Goal: Book appointment/travel/reservation

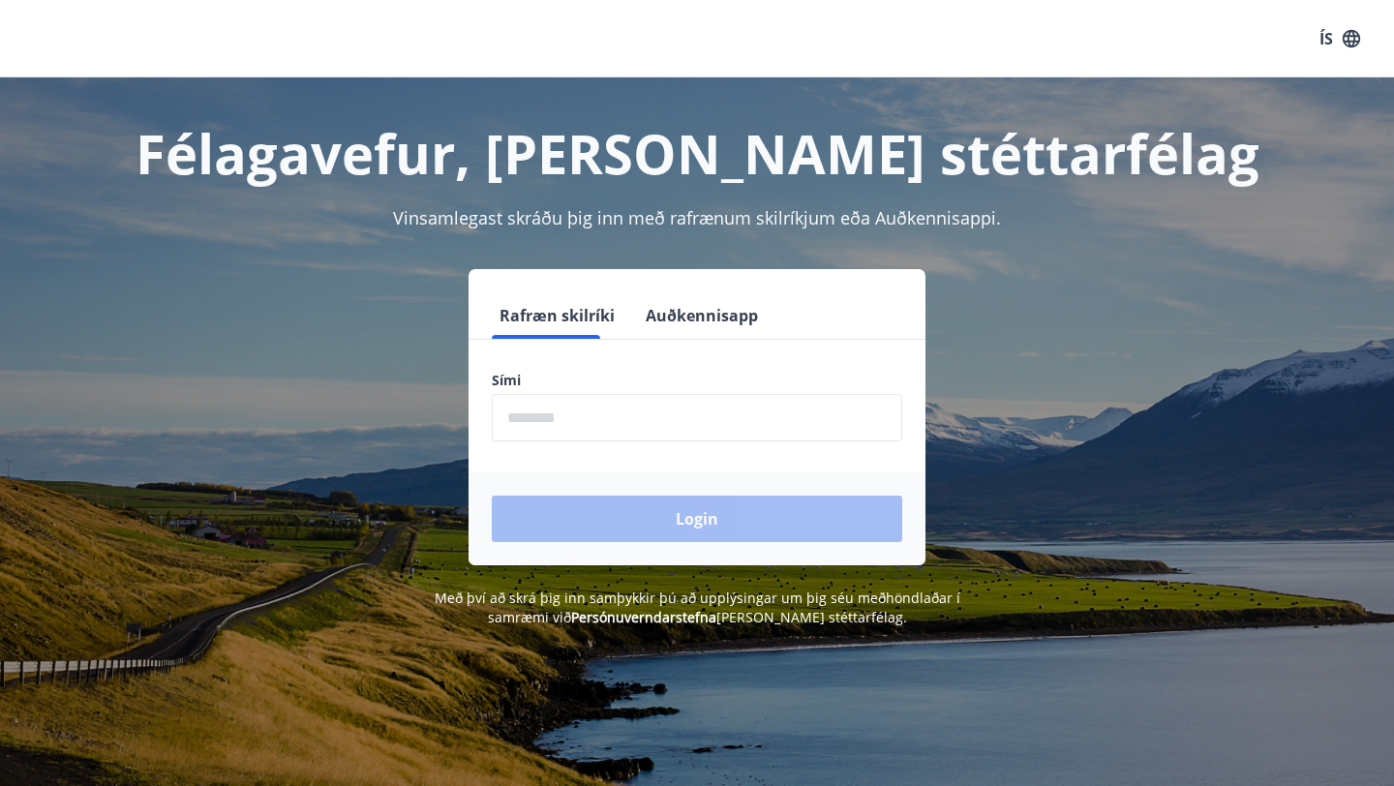
click at [675, 413] on input "phone" at bounding box center [697, 417] width 411 height 47
type input "********"
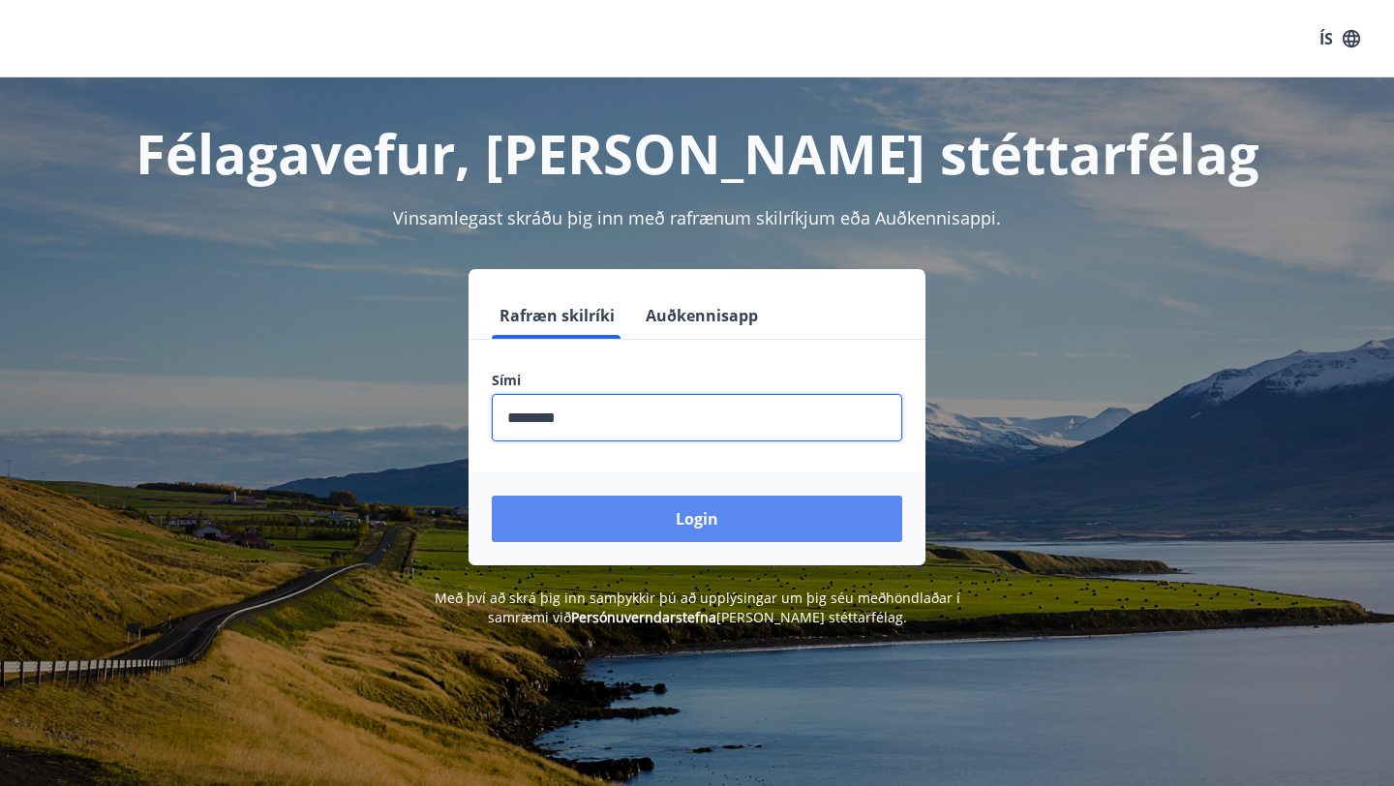
click at [647, 530] on button "Login" at bounding box center [697, 519] width 411 height 46
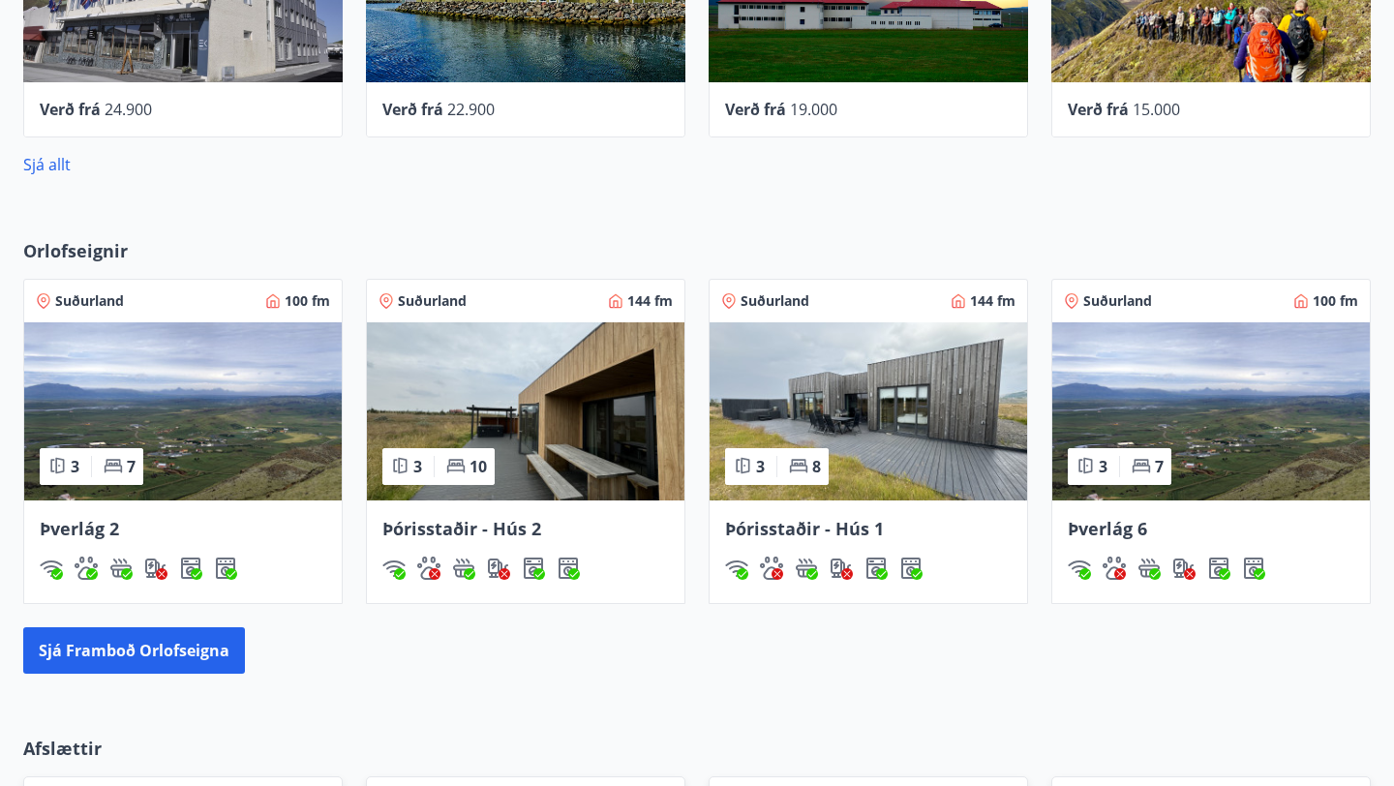
scroll to position [1082, 0]
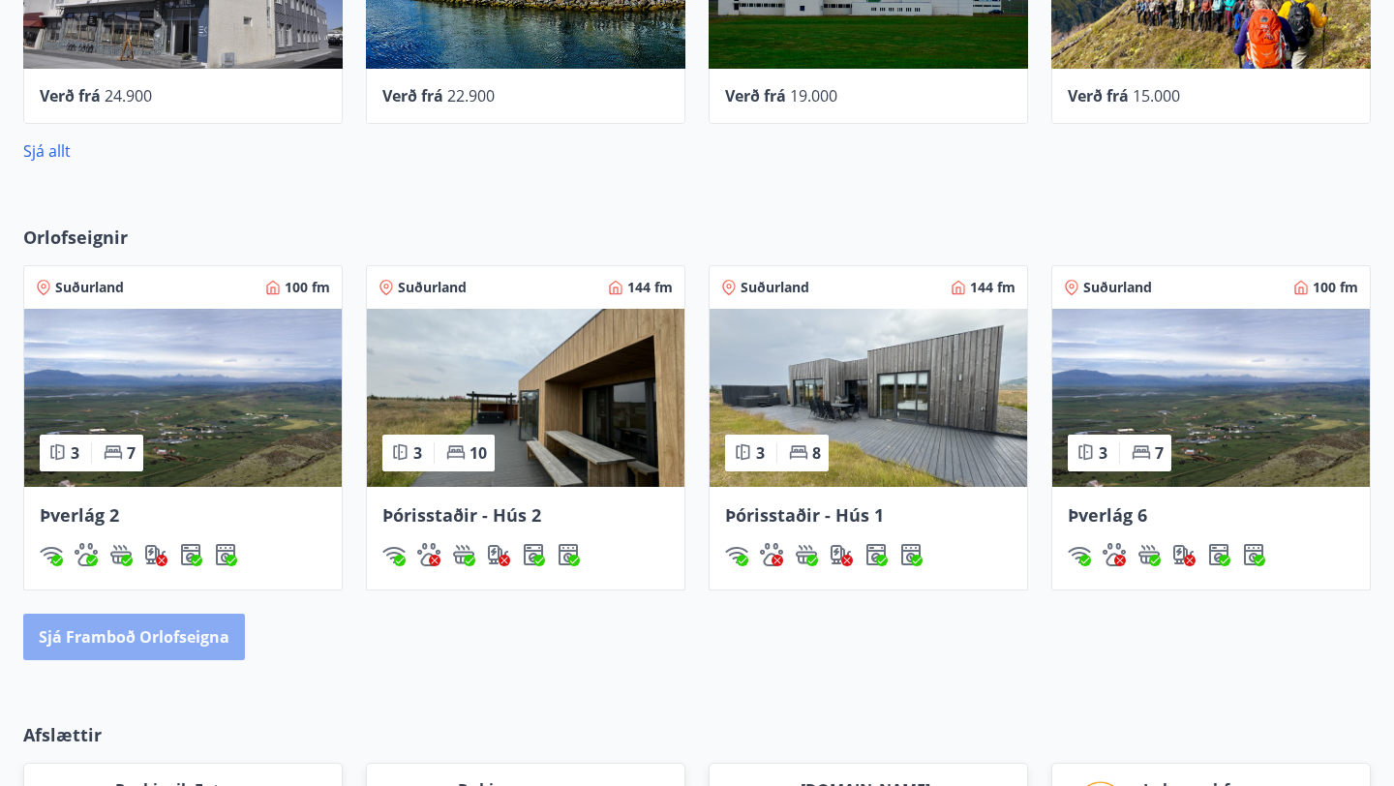
click at [197, 637] on button "Sjá framboð orlofseigna" at bounding box center [134, 637] width 222 height 46
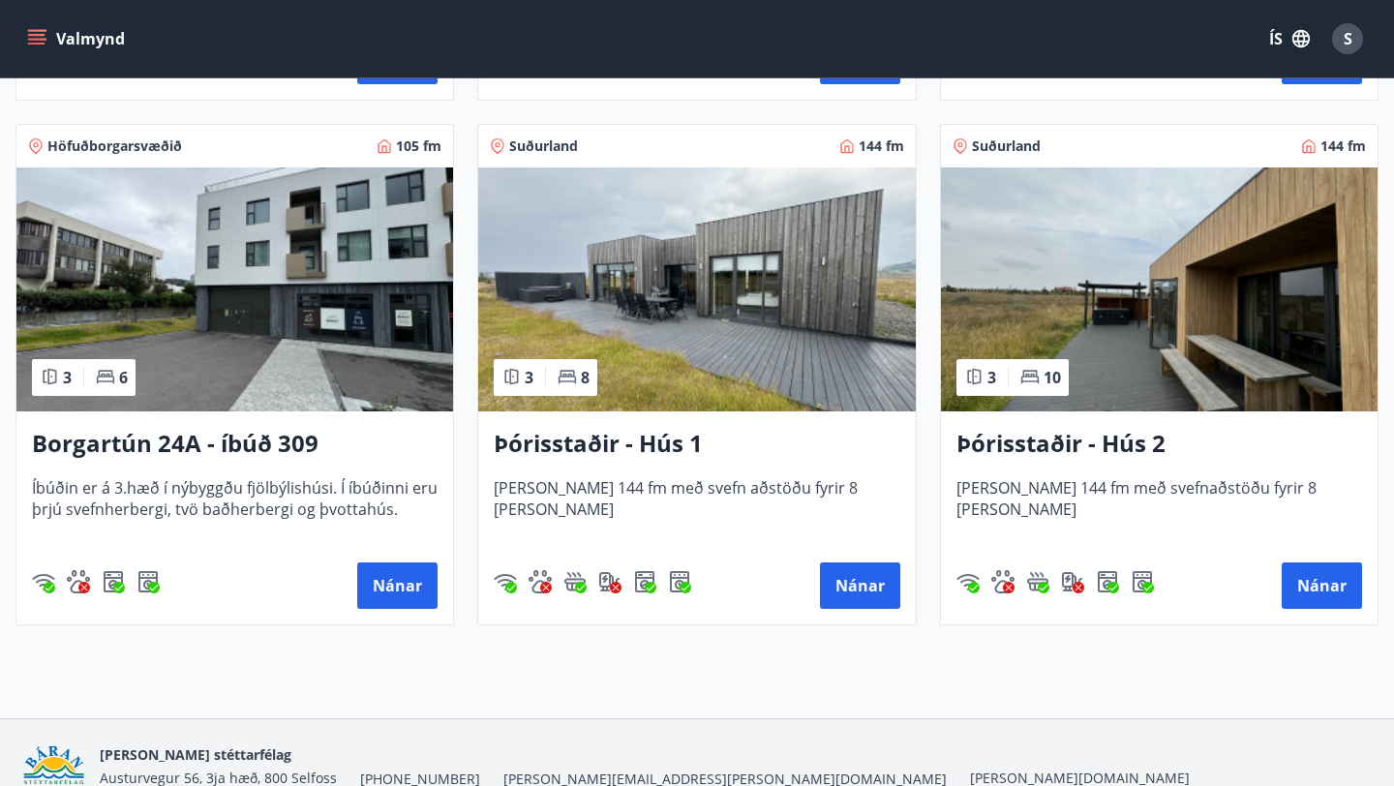
scroll to position [1351, 0]
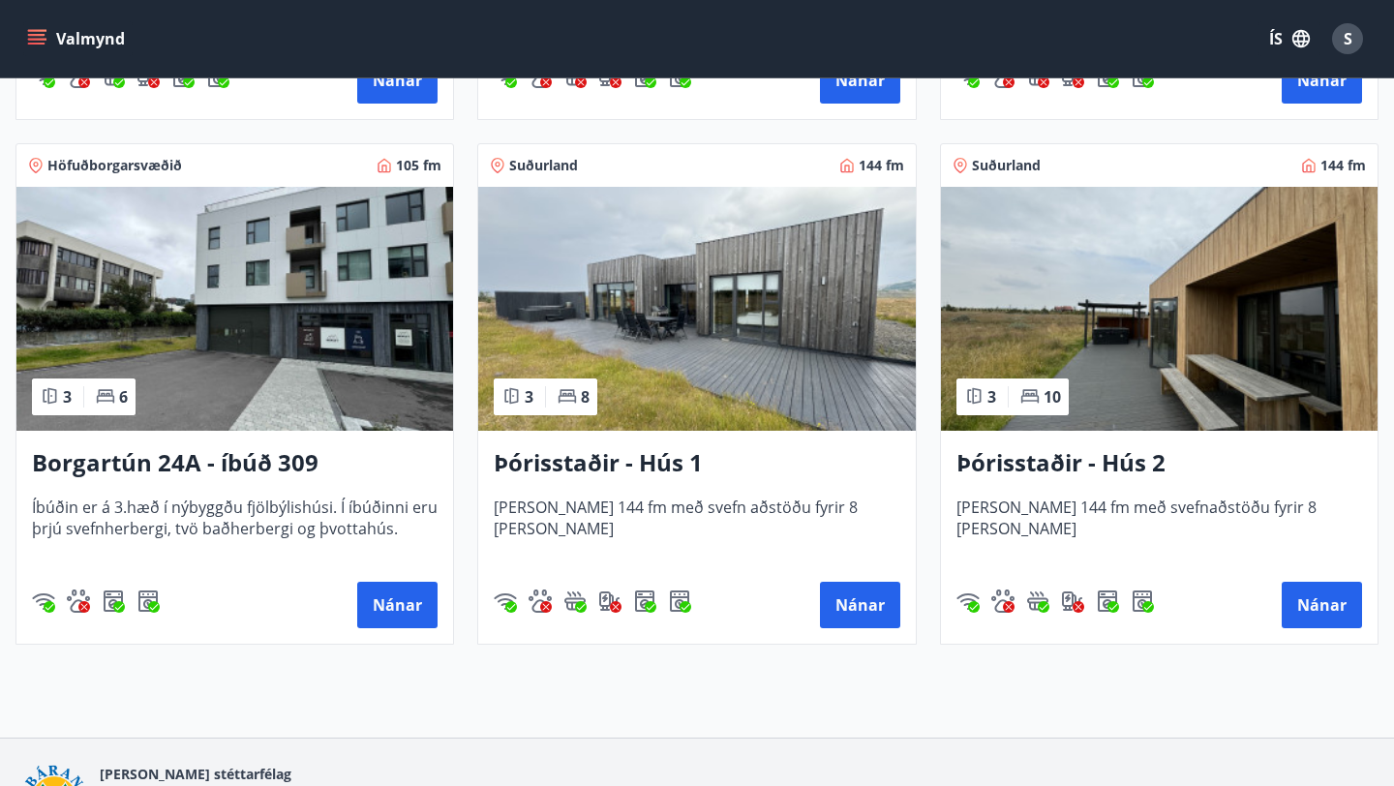
click at [1137, 370] on img at bounding box center [1159, 309] width 437 height 244
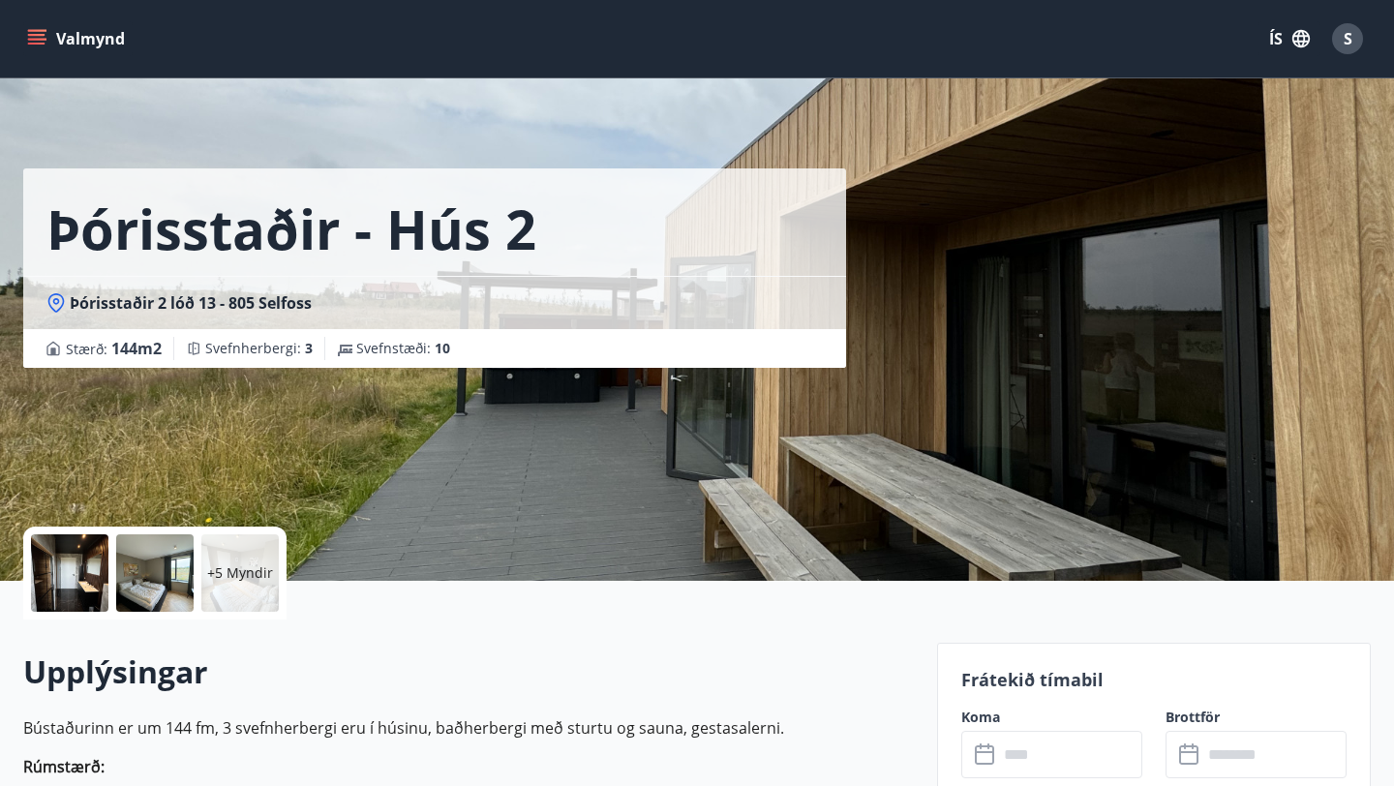
click at [87, 575] on div at bounding box center [69, 572] width 77 height 77
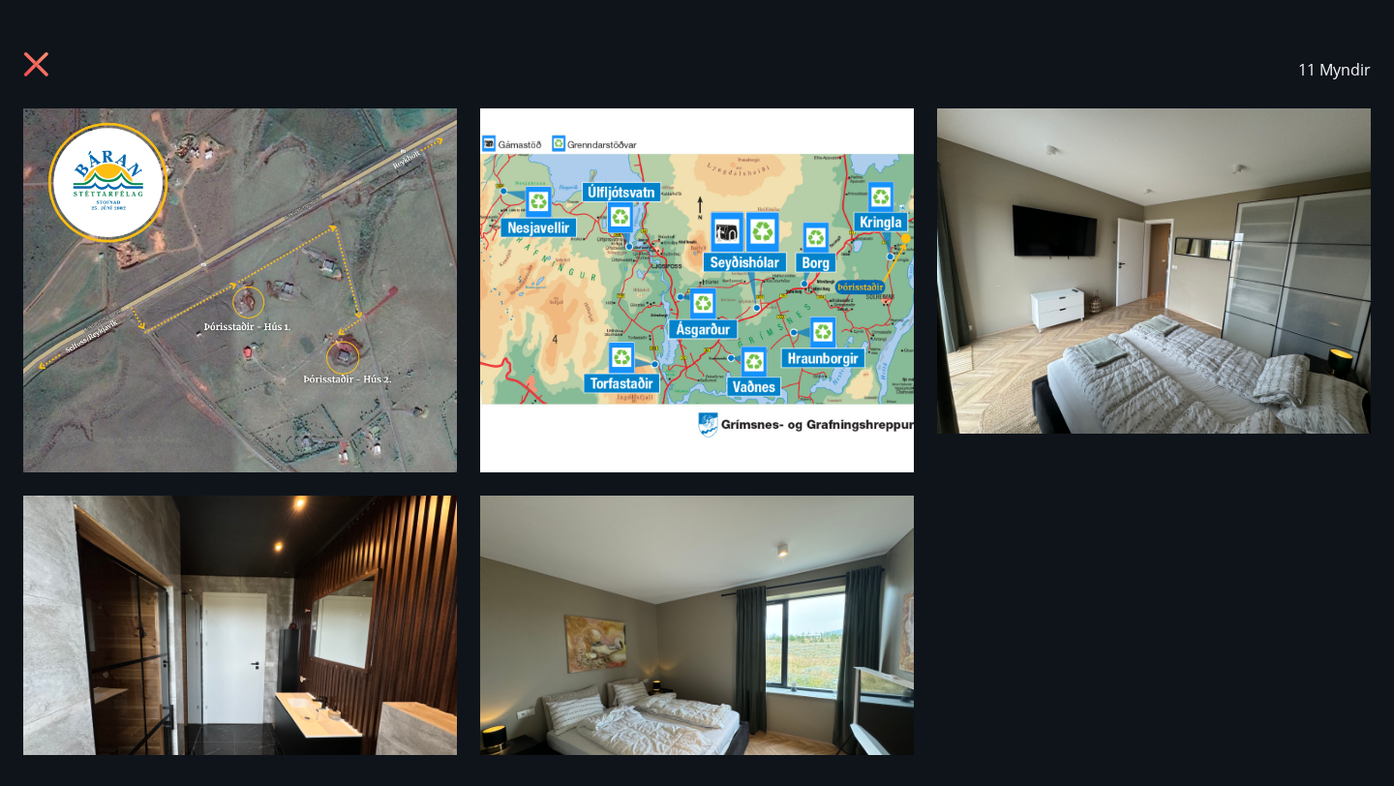
click at [1176, 281] on img at bounding box center [1154, 270] width 434 height 325
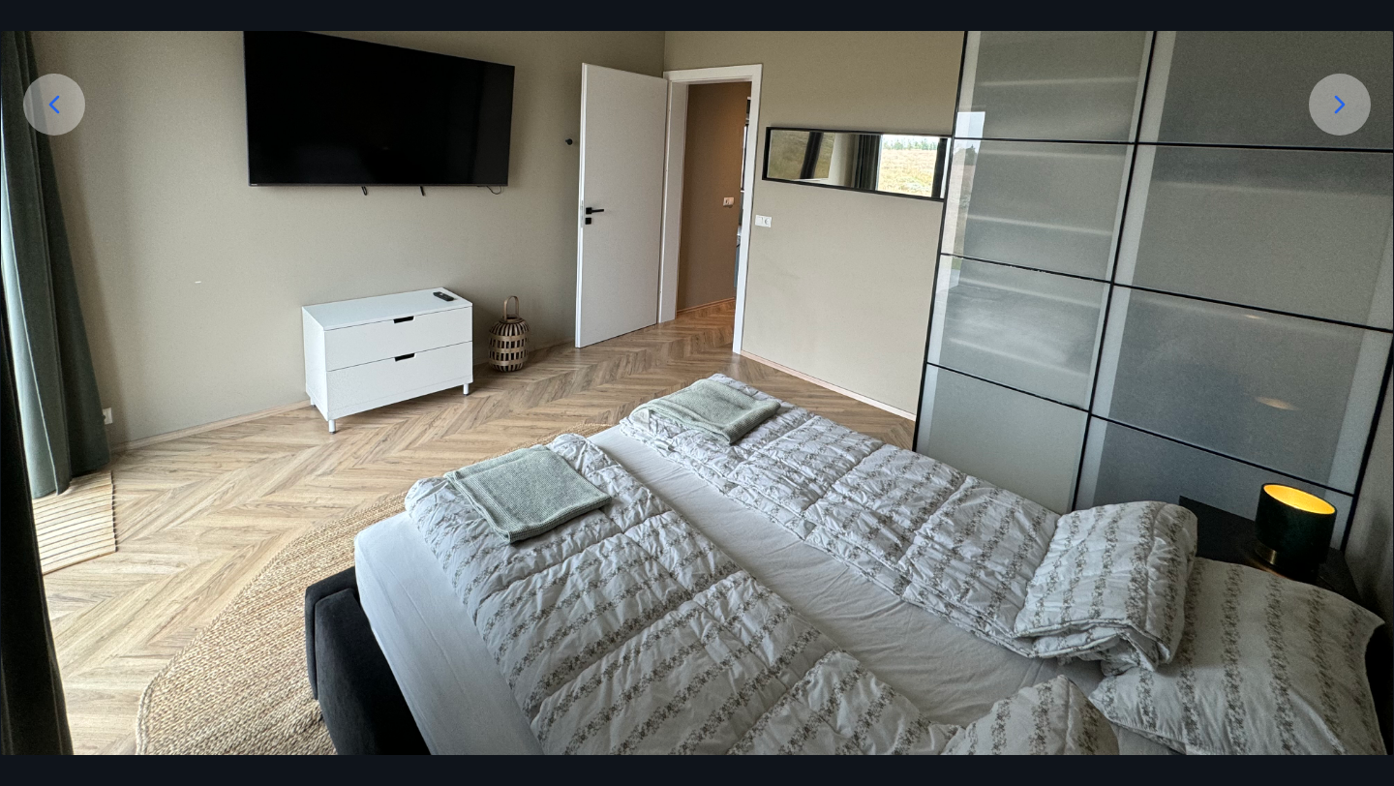
scroll to position [398, 0]
click at [1341, 125] on div at bounding box center [1340, 104] width 62 height 62
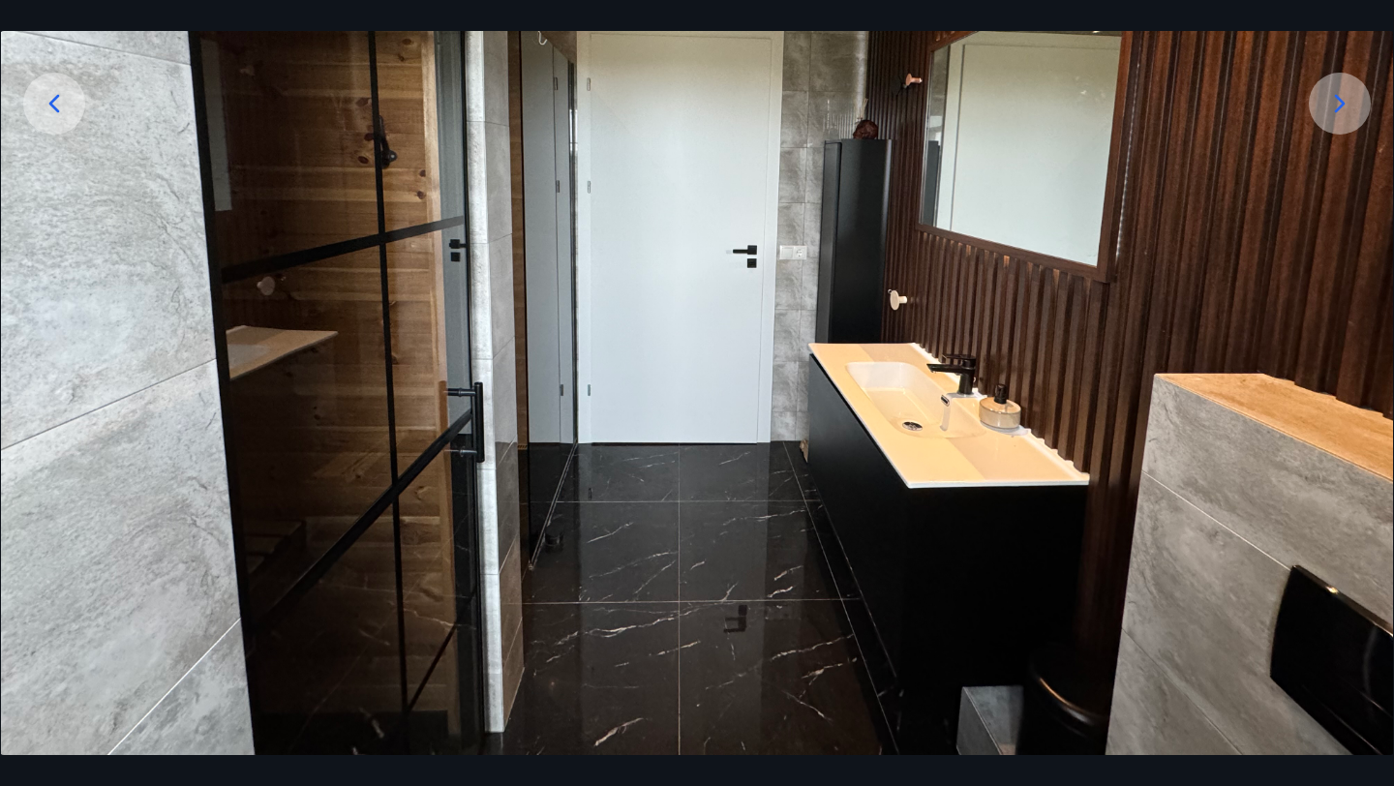
click at [1341, 125] on div at bounding box center [1340, 104] width 62 height 62
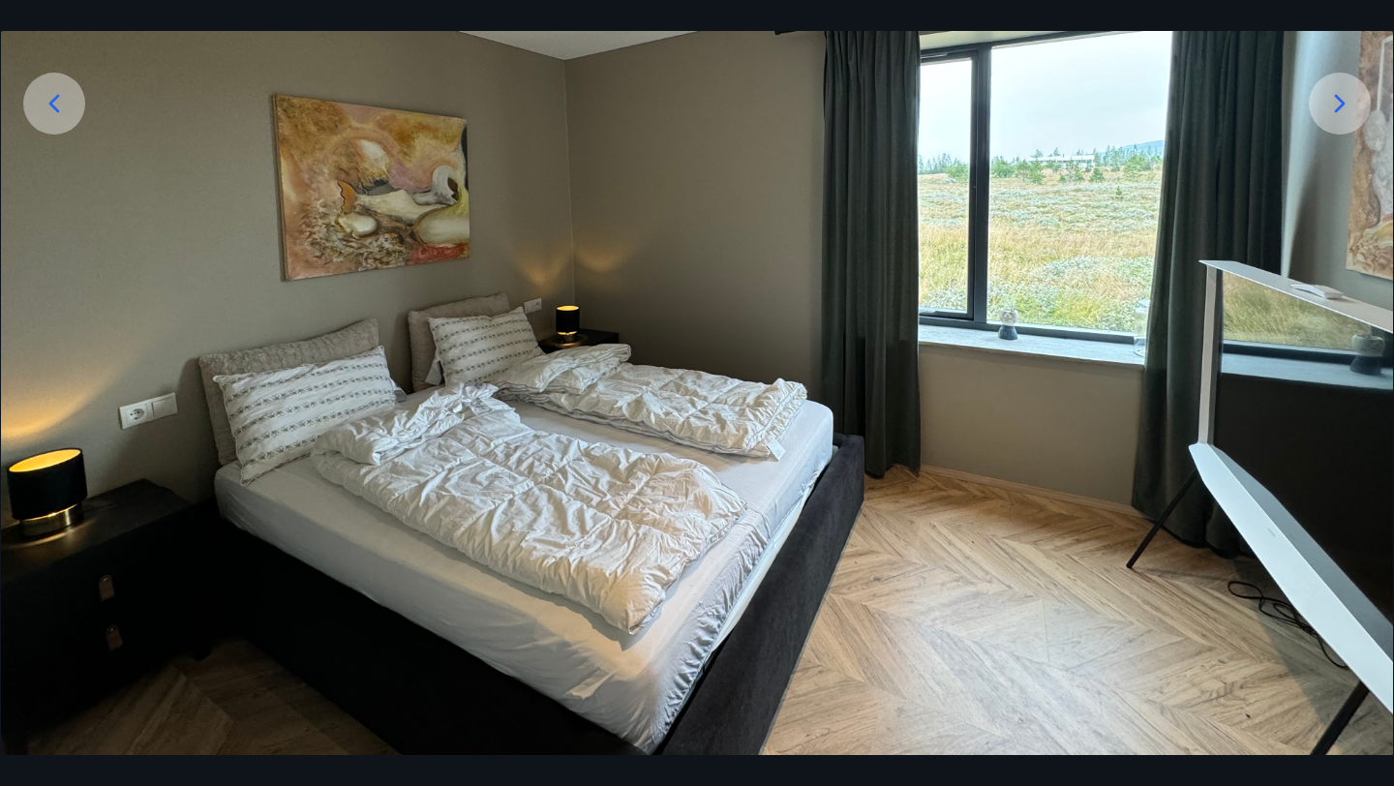
click at [1341, 125] on div at bounding box center [1340, 104] width 62 height 62
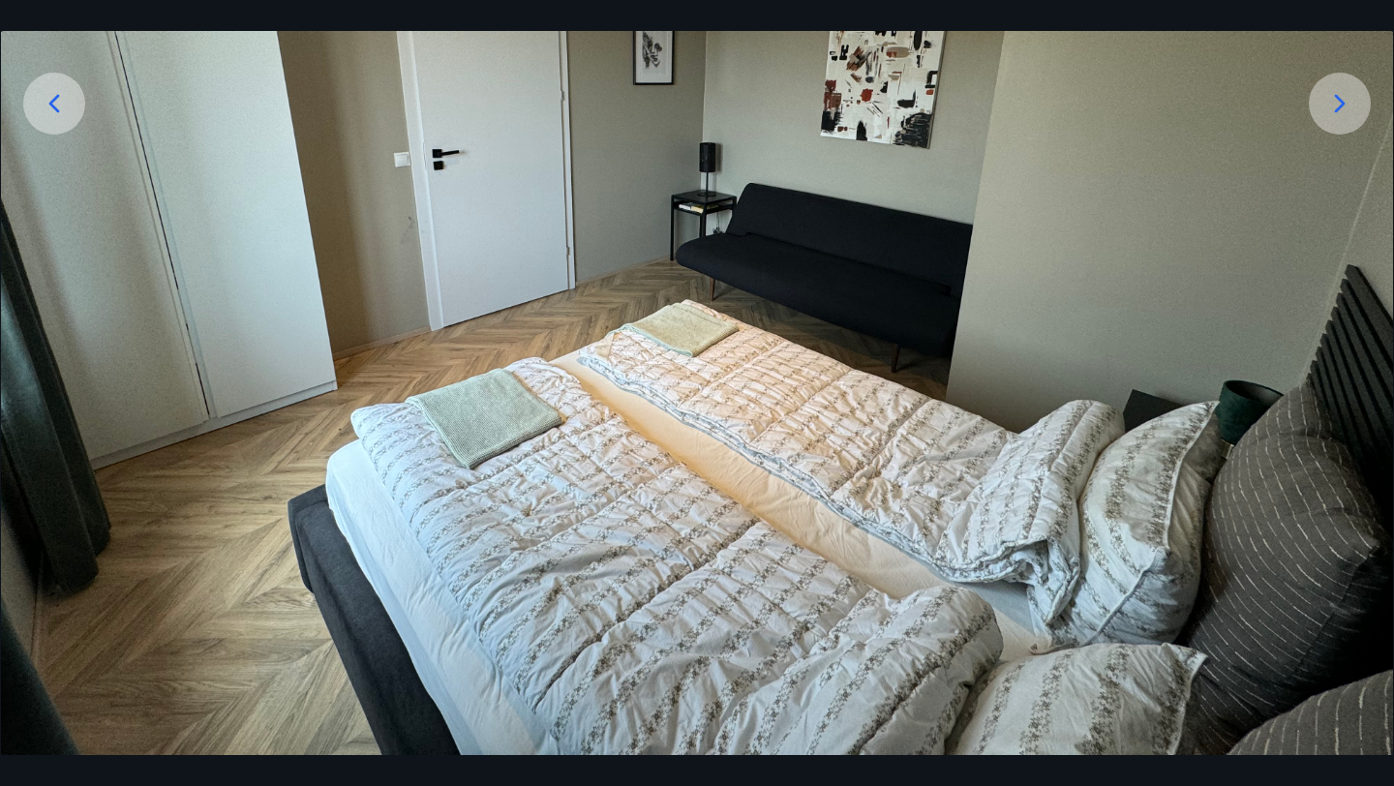
click at [1341, 125] on div at bounding box center [1340, 104] width 62 height 62
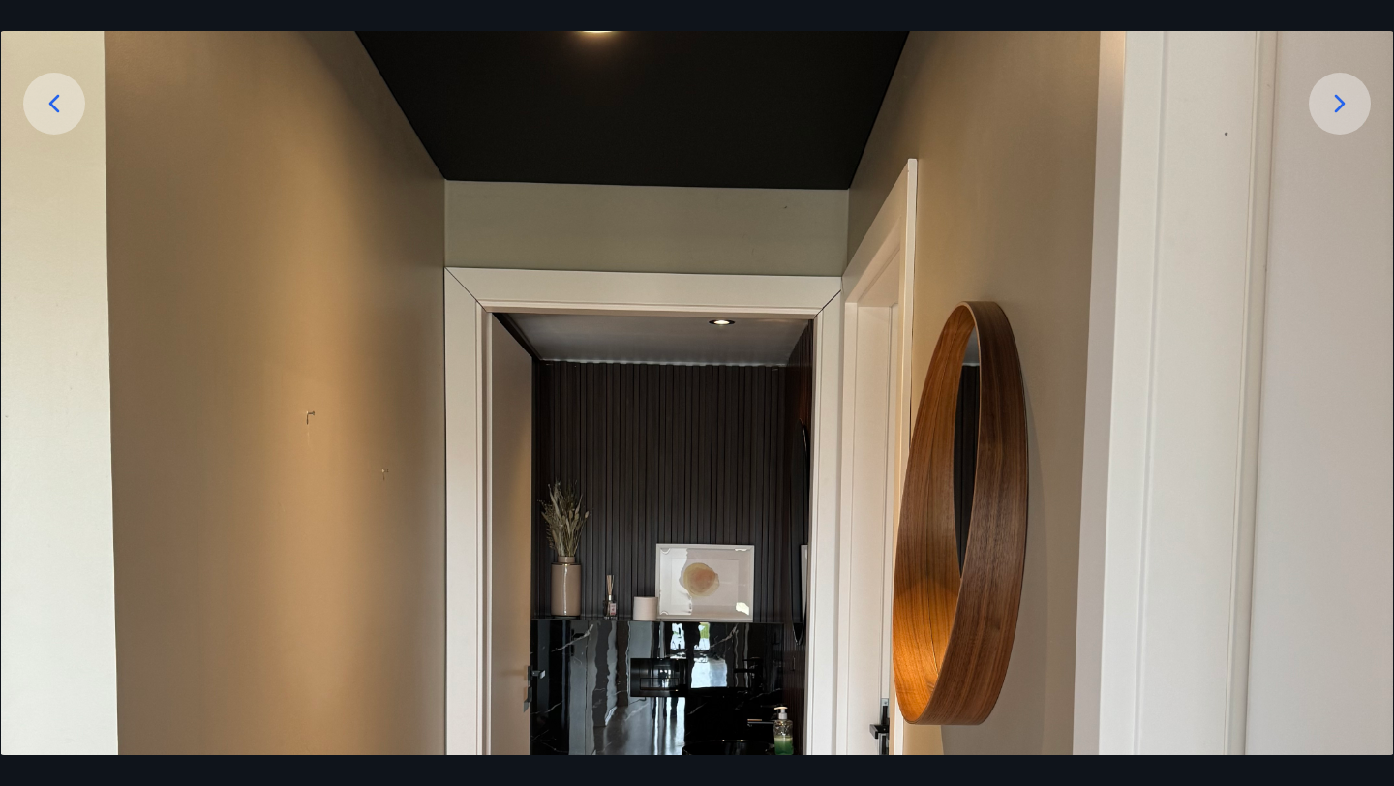
click at [1341, 125] on div at bounding box center [1340, 104] width 62 height 62
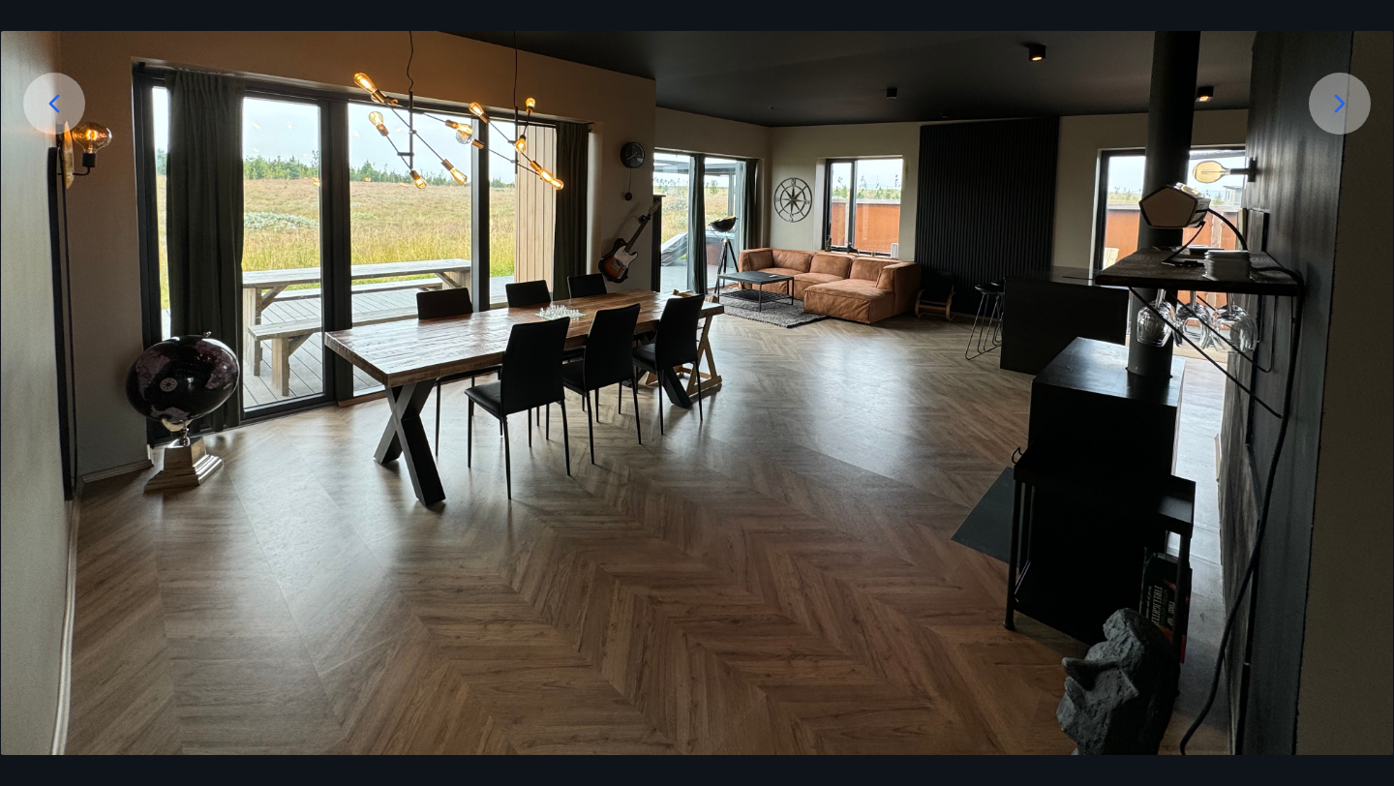
click at [1341, 125] on div at bounding box center [1340, 104] width 62 height 62
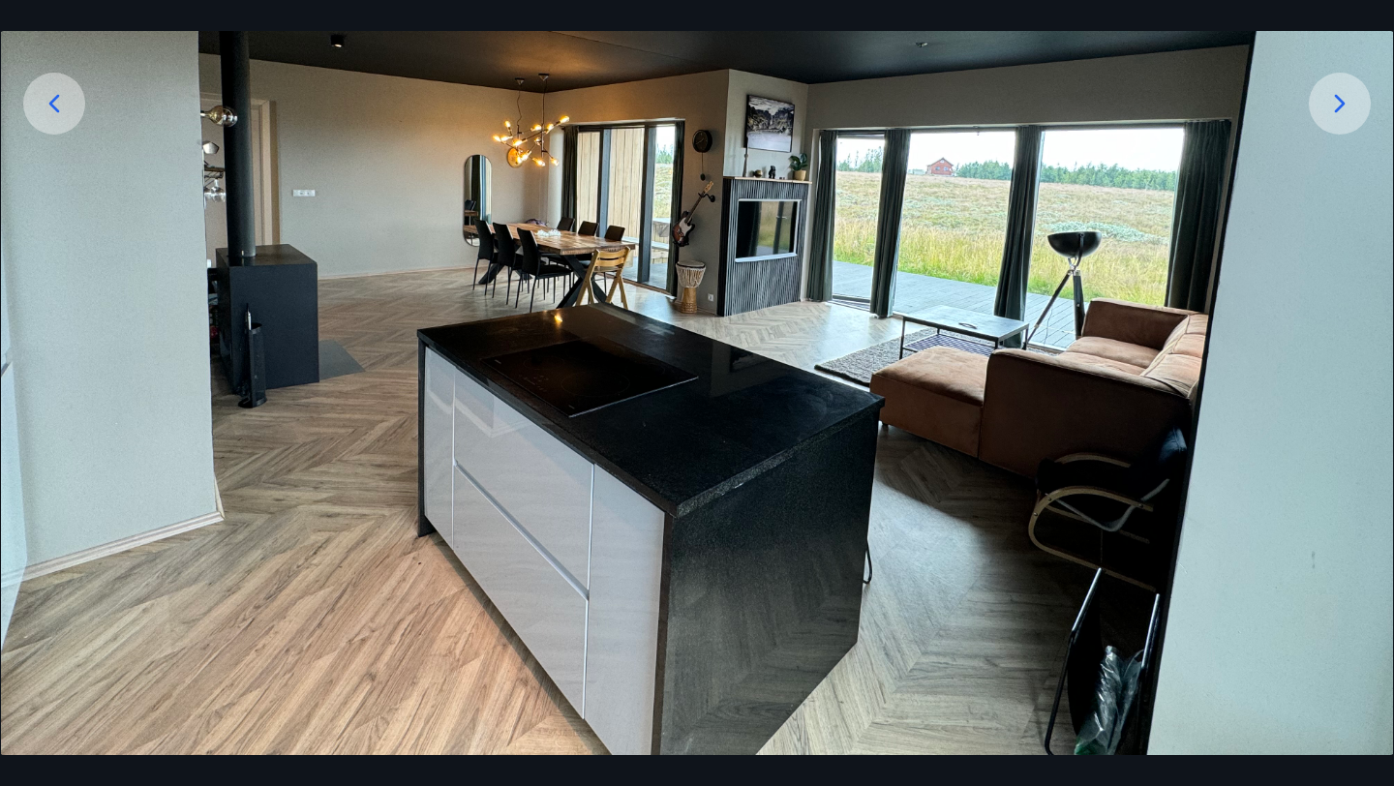
click at [1341, 125] on div at bounding box center [1340, 104] width 62 height 62
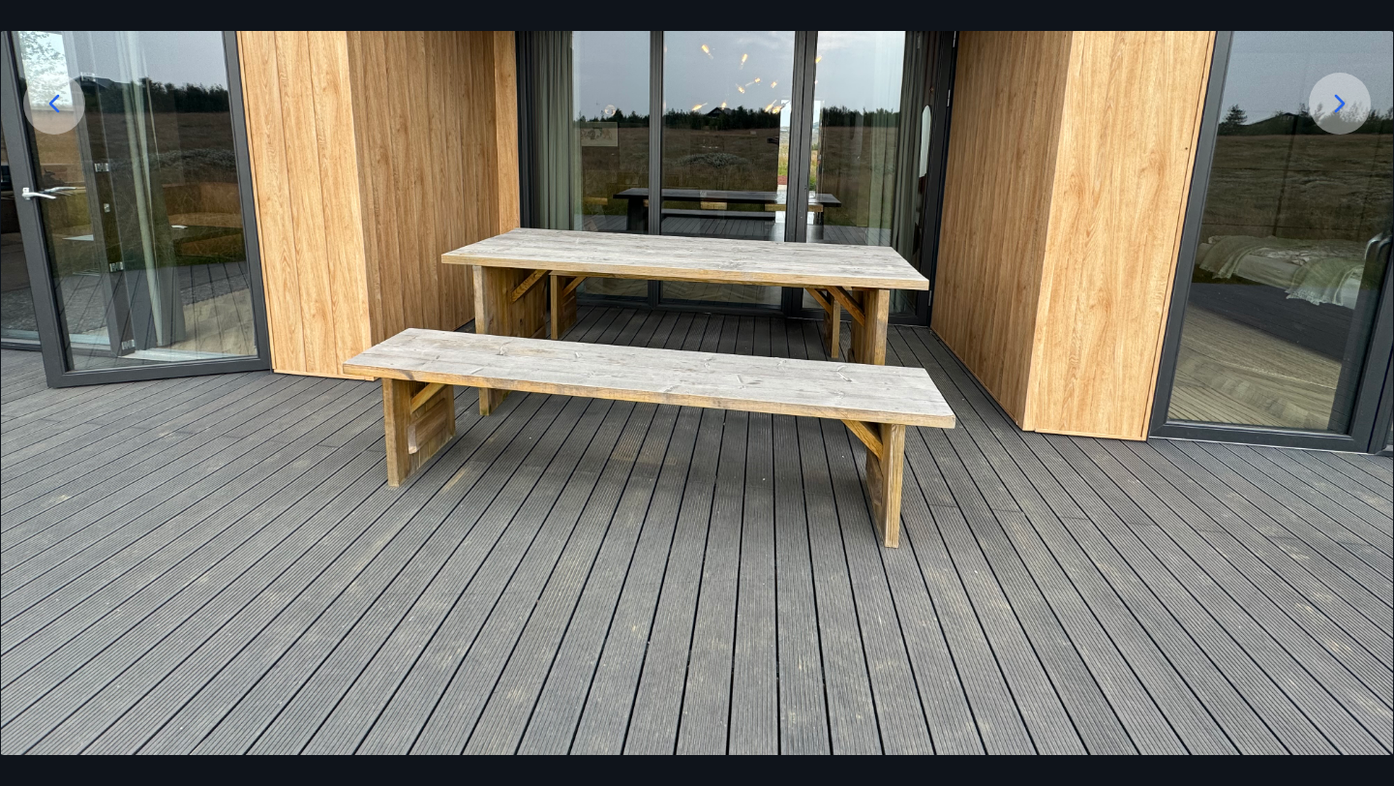
click at [1341, 125] on div at bounding box center [1340, 104] width 62 height 62
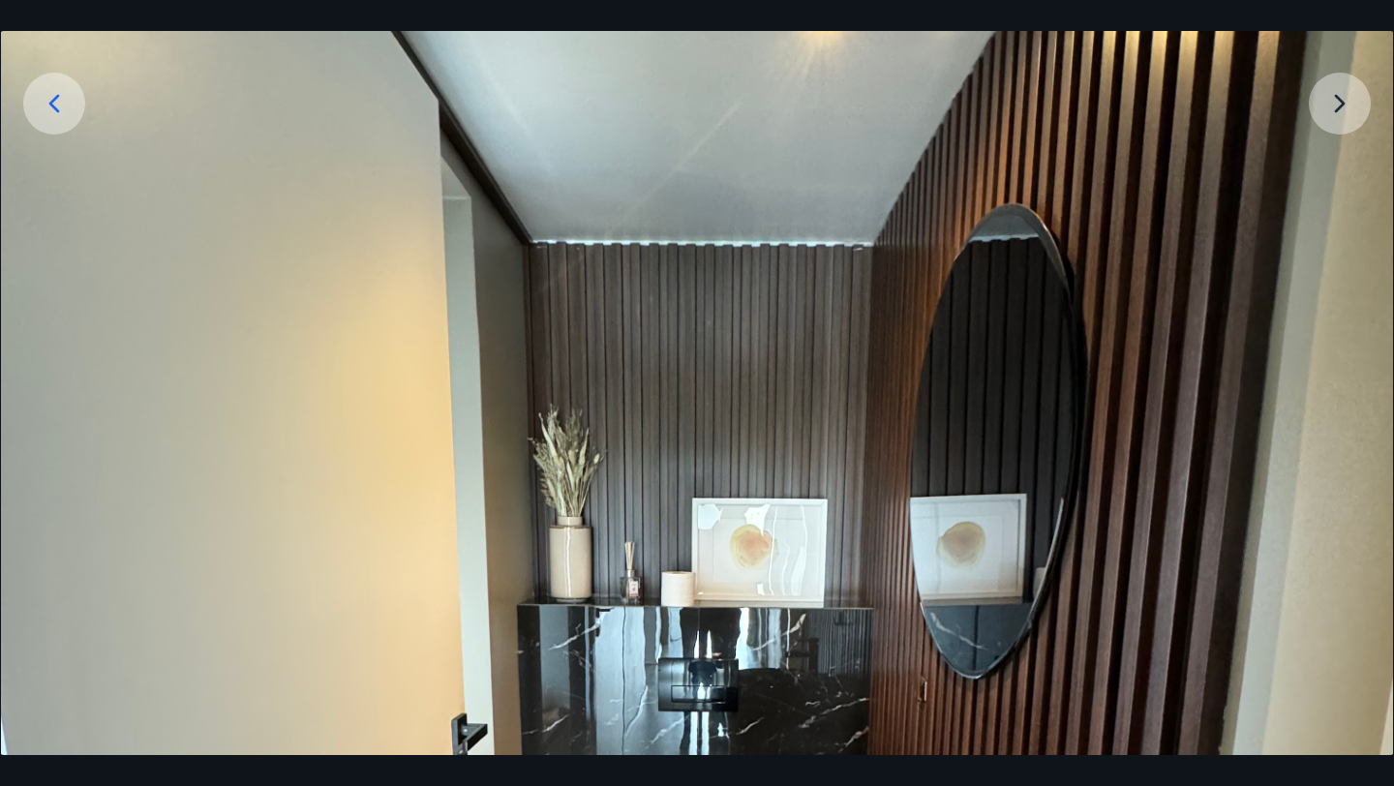
click at [1341, 125] on img at bounding box center [697, 639] width 1392 height 1856
click at [1338, 103] on img at bounding box center [697, 639] width 1392 height 1856
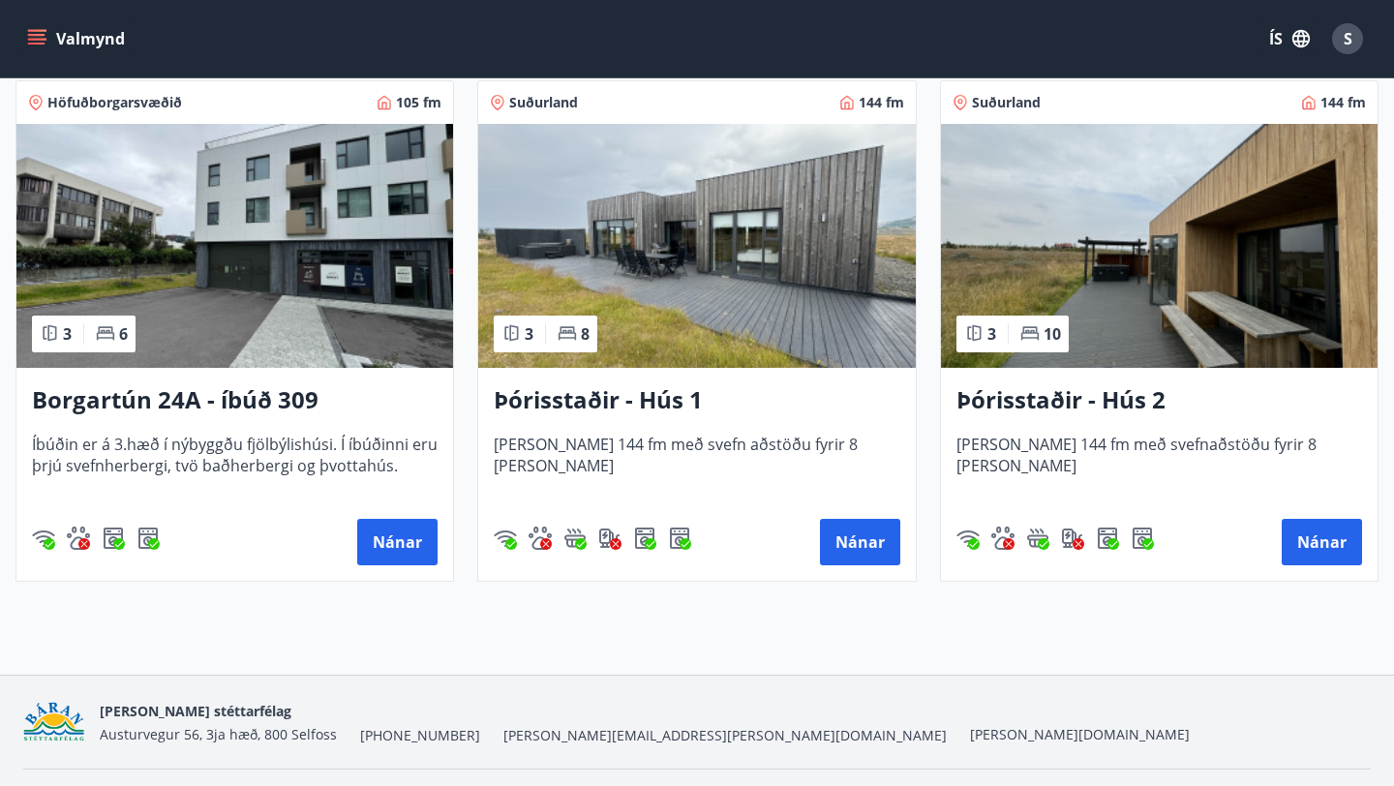
scroll to position [1465, 0]
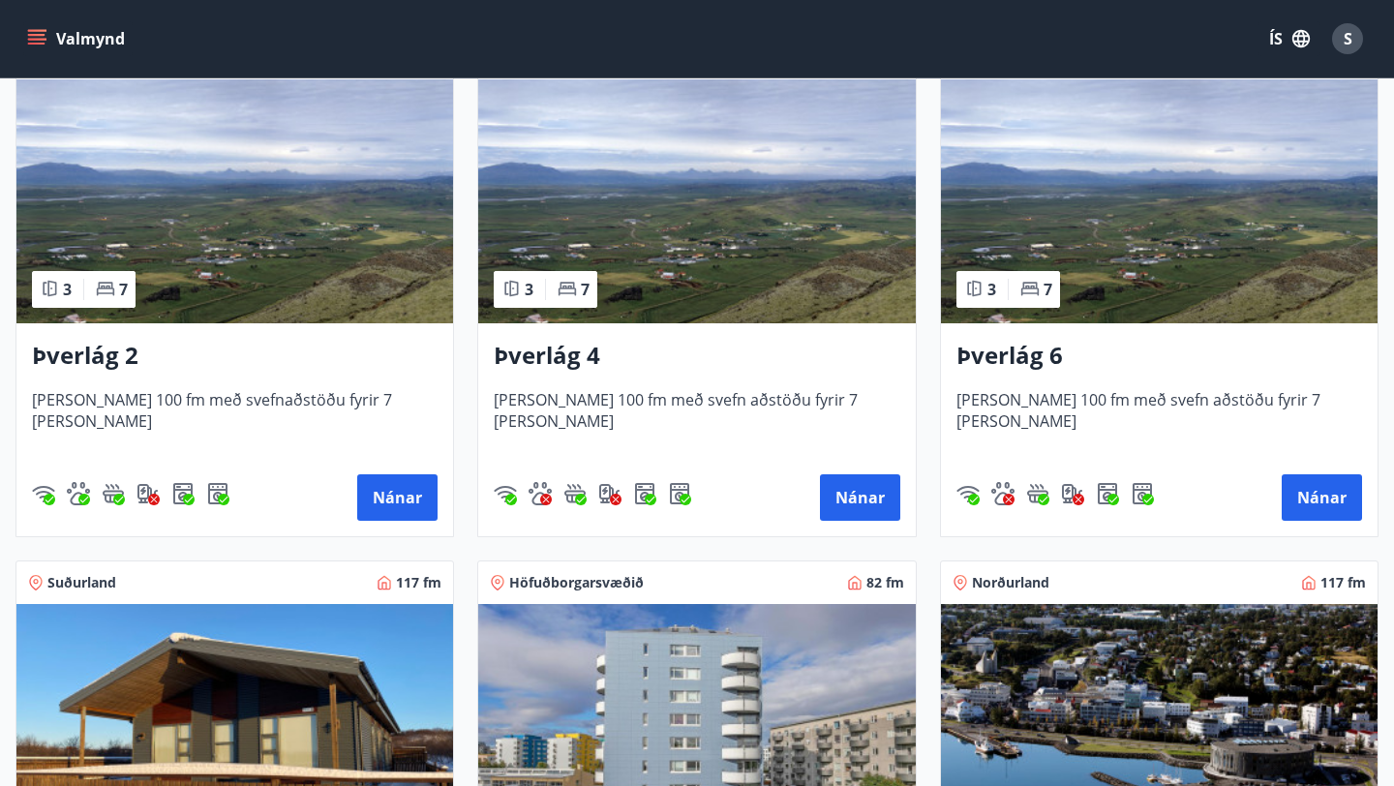
click at [821, 268] on img at bounding box center [696, 201] width 437 height 244
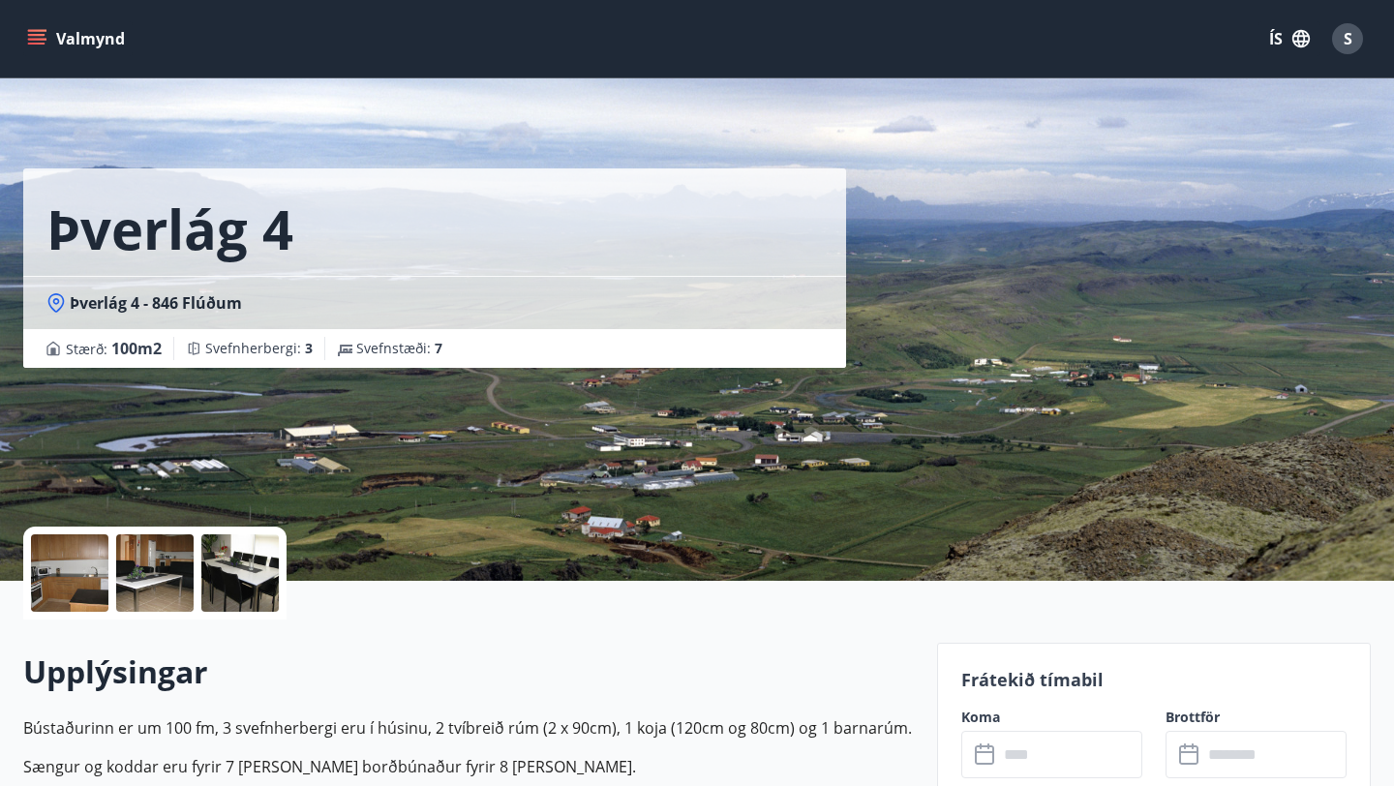
click at [67, 567] on div at bounding box center [69, 572] width 77 height 77
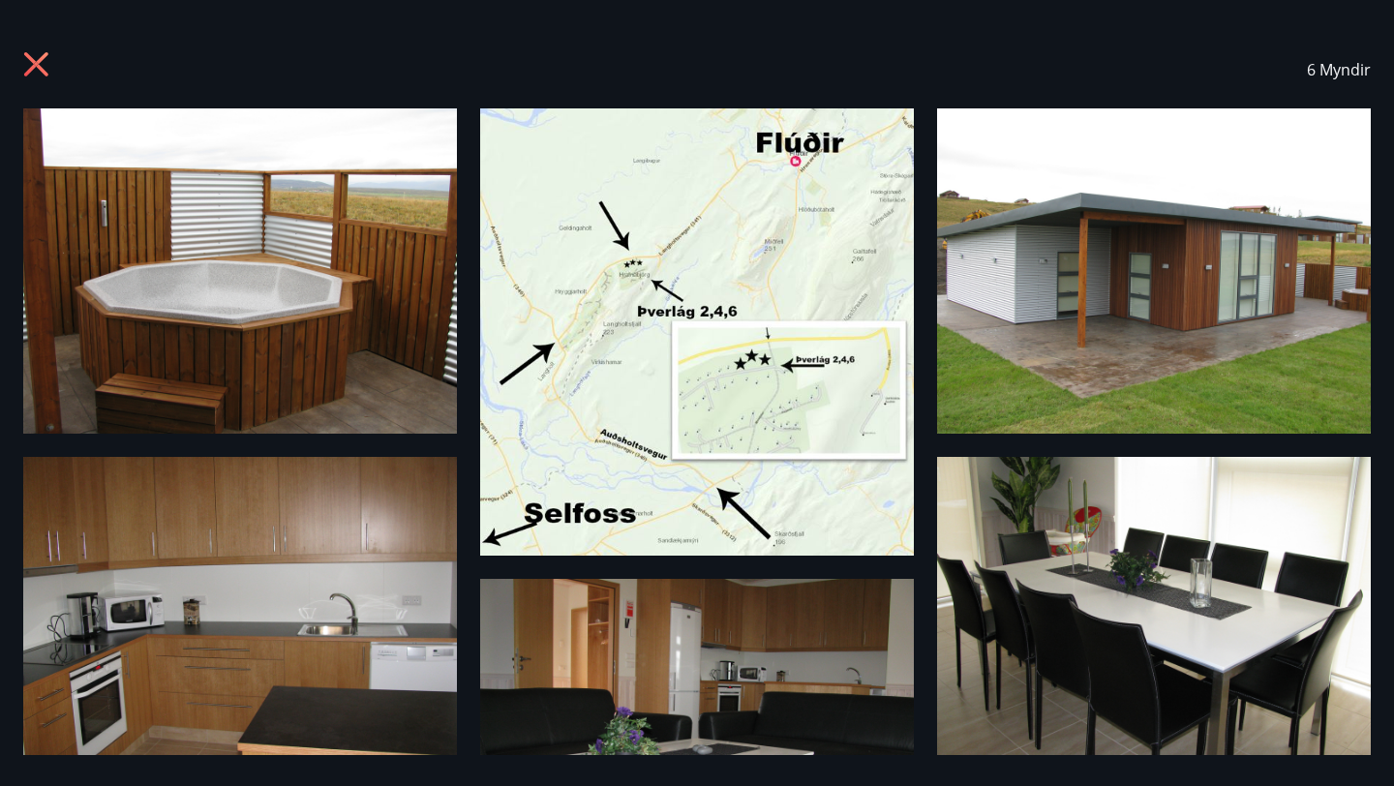
click at [29, 64] on icon at bounding box center [38, 66] width 31 height 31
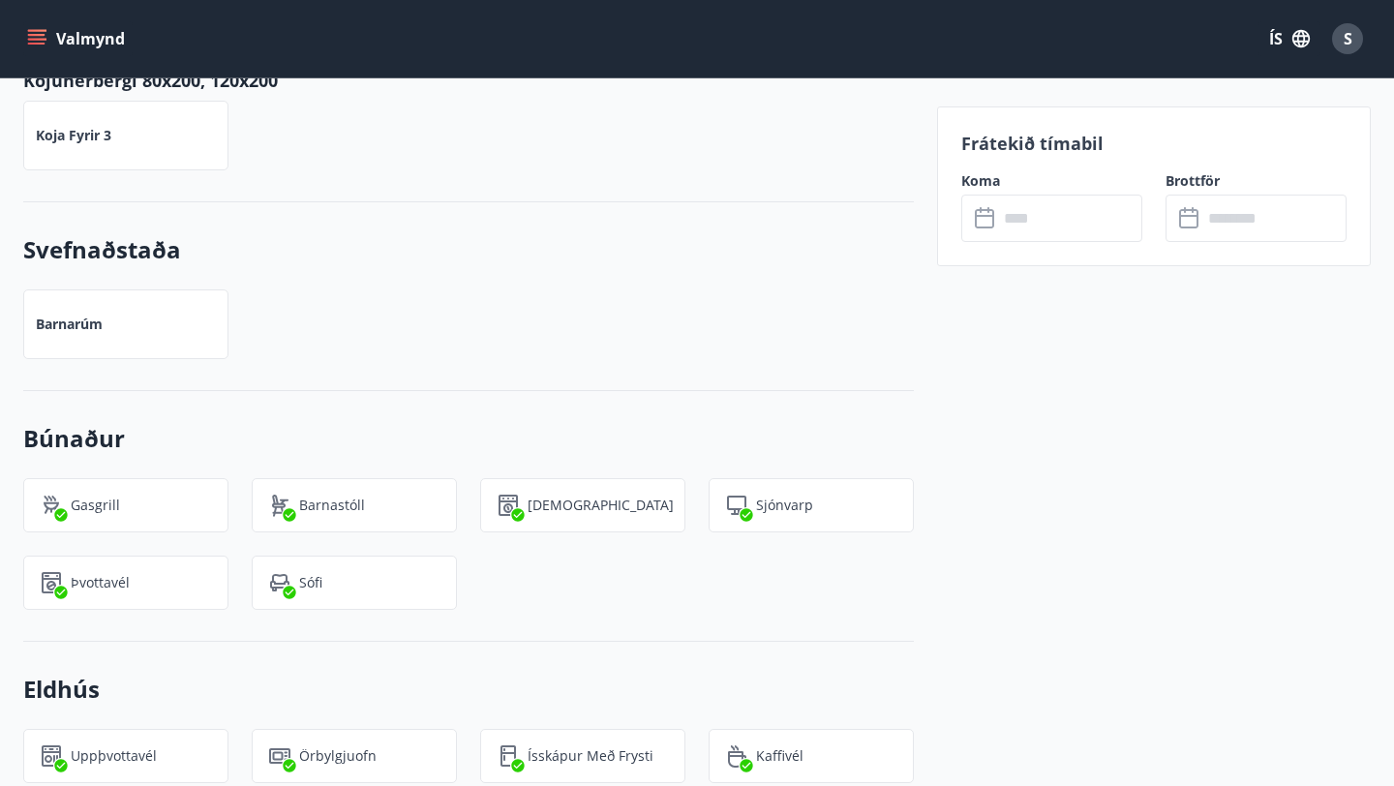
scroll to position [2737, 0]
click at [713, 528] on div "Gasgrill Barnastóll Þurrkari Sjónvarp Þvottavél Sófi" at bounding box center [457, 530] width 914 height 155
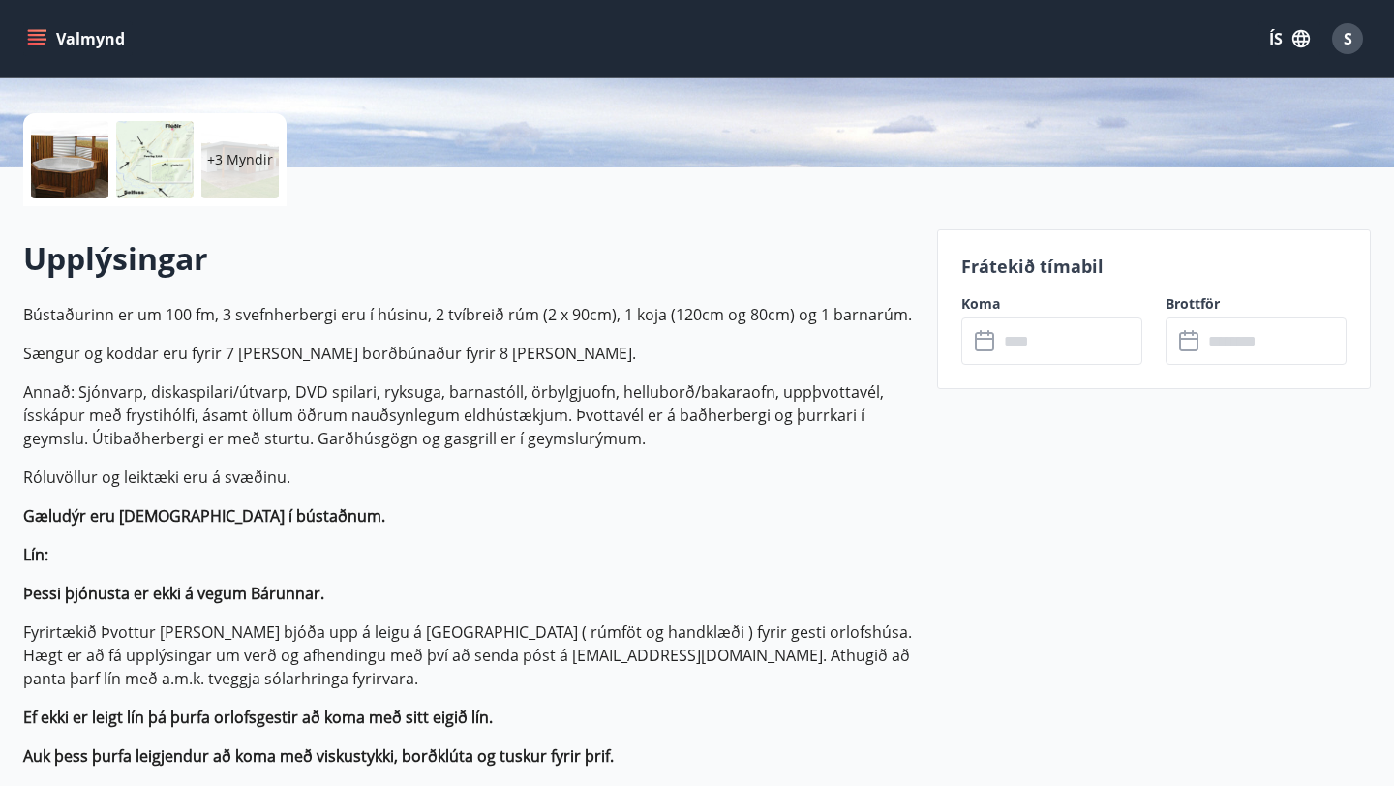
scroll to position [0, 0]
